Goal: Check status: Check status

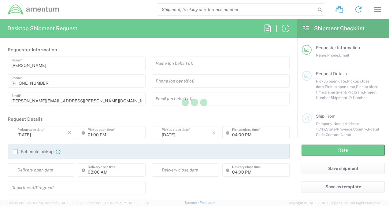
type input "[GEOGRAPHIC_DATA]"
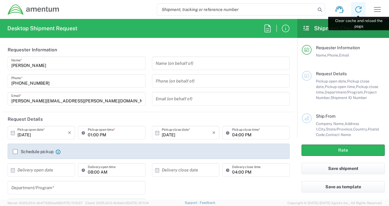
type input "3566.04.0001.TRI2.MATS.3000.00"
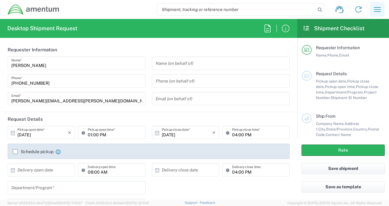
click at [379, 11] on icon "button" at bounding box center [377, 10] width 10 height 10
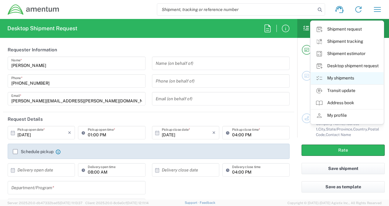
click at [337, 78] on link "My shipments" at bounding box center [346, 78] width 73 height 12
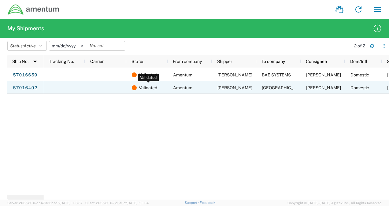
click at [145, 90] on span "Validated" at bounding box center [148, 87] width 18 height 13
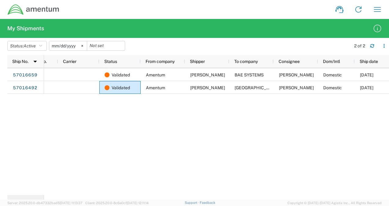
click at [215, 176] on div "Validated Amentum TODD GERIG BAE SYSTEMS BEN PETERSON Domestic 10/06/2025 Valid…" at bounding box center [216, 131] width 345 height 127
